Goal: Task Accomplishment & Management: Manage account settings

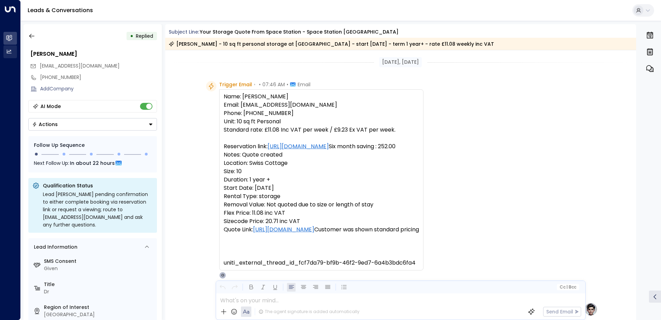
scroll to position [339, 0]
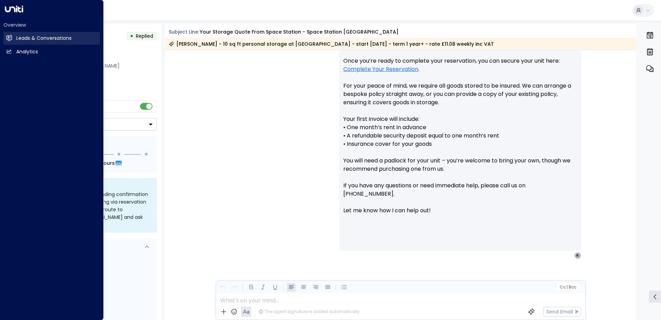
drag, startPoint x: 25, startPoint y: 40, endPoint x: 30, endPoint y: 40, distance: 5.2
click at [25, 40] on h2 "Leads & Conversations" at bounding box center [43, 38] width 55 height 7
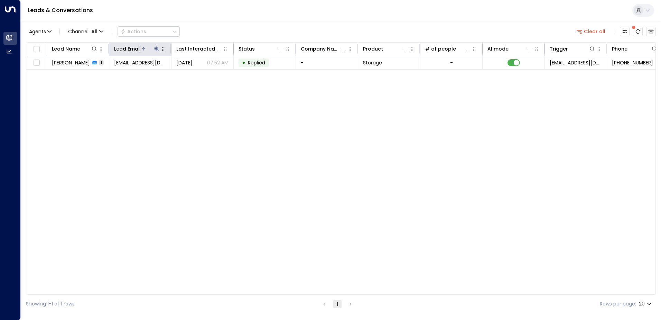
click at [156, 47] on icon at bounding box center [157, 49] width 6 height 6
drag, startPoint x: 200, startPoint y: 75, endPoint x: 183, endPoint y: 76, distance: 17.3
click at [199, 74] on icon "button" at bounding box center [200, 74] width 6 height 6
click at [121, 73] on input "text" at bounding box center [156, 73] width 95 height 13
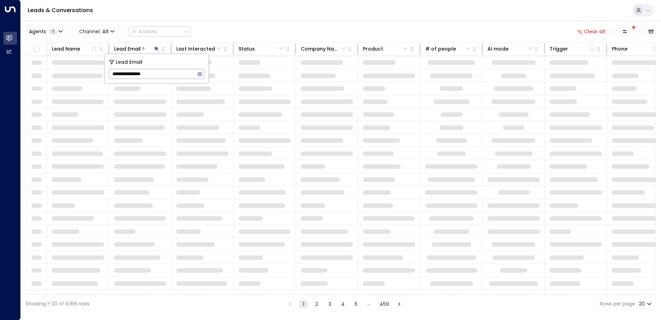
type input "**********"
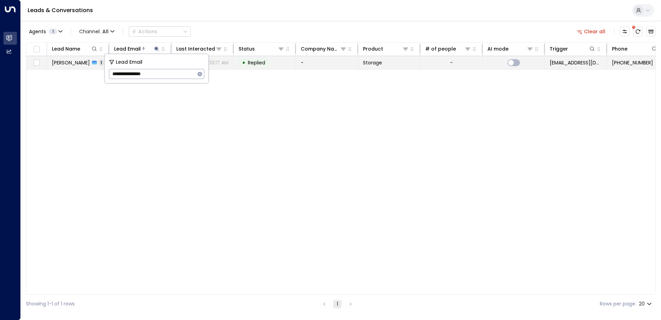
click at [315, 57] on td "-" at bounding box center [327, 62] width 62 height 13
